Goal: Task Accomplishment & Management: Complete application form

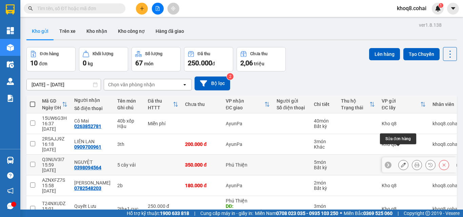
click at [401, 163] on icon at bounding box center [403, 165] width 5 height 5
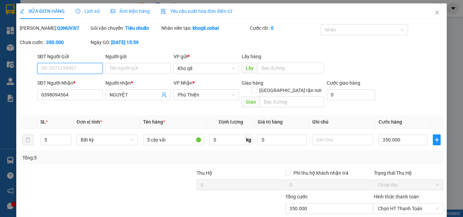
type input "0398094564"
type input "NGUYỆT"
type input "350.000"
click at [84, 10] on span "Lịch sử" at bounding box center [88, 10] width 24 height 5
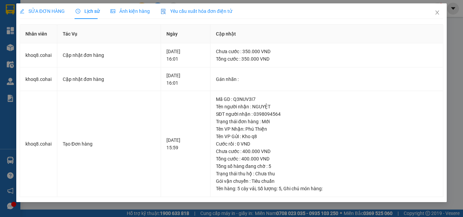
click at [459, 129] on div "SỬA ĐƠN HÀNG Lịch sử Ảnh kiện hàng Yêu cầu xuất hóa đơn điện tử Total Paid Fee …" at bounding box center [231, 108] width 463 height 217
click at [415, 145] on div "Cước rồi : 0 VND" at bounding box center [327, 143] width 222 height 7
click at [438, 11] on icon "close" at bounding box center [436, 12] width 5 height 5
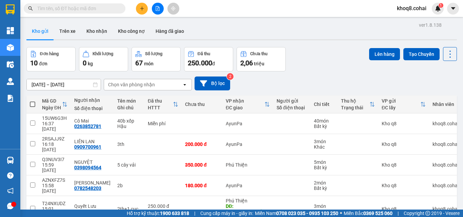
click at [88, 6] on input "text" at bounding box center [77, 8] width 80 height 7
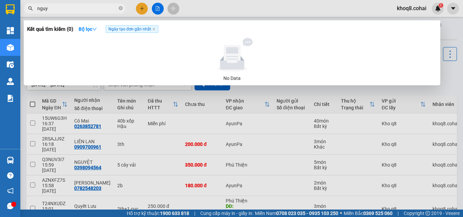
paste input "ê"
paste input "ệt"
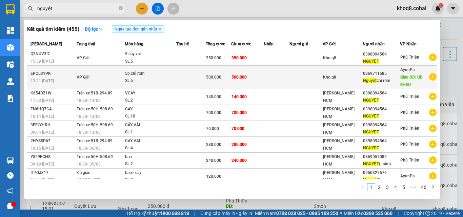
type input "nguyệt"
click at [111, 78] on td "VP Gửi" at bounding box center [100, 77] width 50 height 23
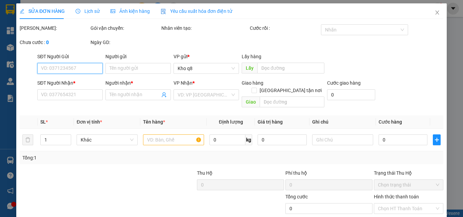
type input "0369711585"
type input "[PERSON_NAME] chỉ rơm"
type input "UB EHEO"
type input "500.000"
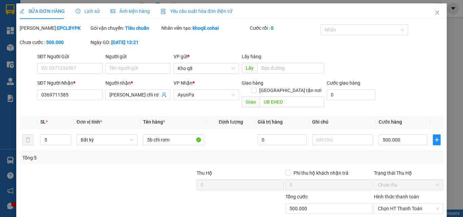
click at [90, 10] on span "Lịch sử" at bounding box center [88, 10] width 24 height 5
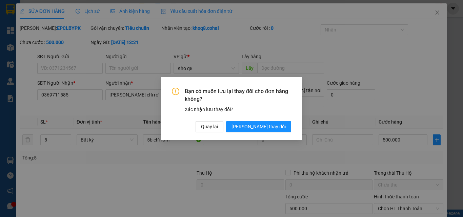
click at [132, 182] on div "Bạn có muốn lưu lại thay đổi cho đơn hàng không? Xác nhận lưu thay đổi? Quay lạ…" at bounding box center [231, 108] width 463 height 217
click at [400, 66] on div "Bạn có muốn lưu lại thay đổi cho đơn hàng không? Xác nhận lưu thay đổi? Quay lạ…" at bounding box center [231, 108] width 463 height 217
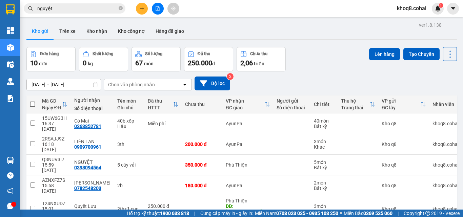
drag, startPoint x: 225, startPoint y: 3, endPoint x: 293, endPoint y: 152, distance: 163.9
click at [293, 162] on div at bounding box center [292, 164] width 30 height 5
checkbox input "false"
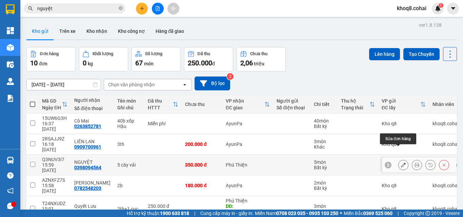
click at [401, 163] on icon at bounding box center [403, 165] width 5 height 5
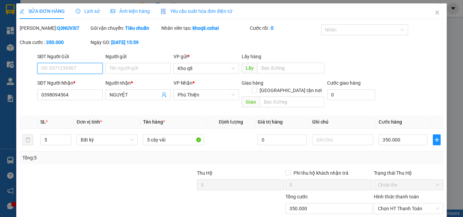
type input "0398094564"
type input "NGUYỆT"
type input "350.000"
click at [434, 11] on icon "close" at bounding box center [436, 12] width 5 height 5
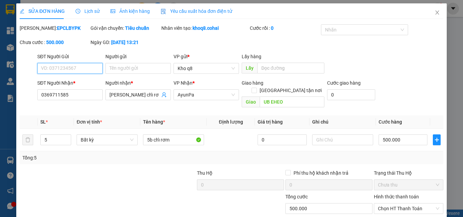
type input "0369711585"
type input "[PERSON_NAME] chỉ rơm"
type input "UB EHEO"
type input "500.000"
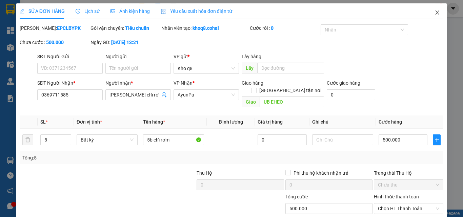
click at [433, 9] on span "Close" at bounding box center [437, 12] width 19 height 19
